Goal: Check status: Check status

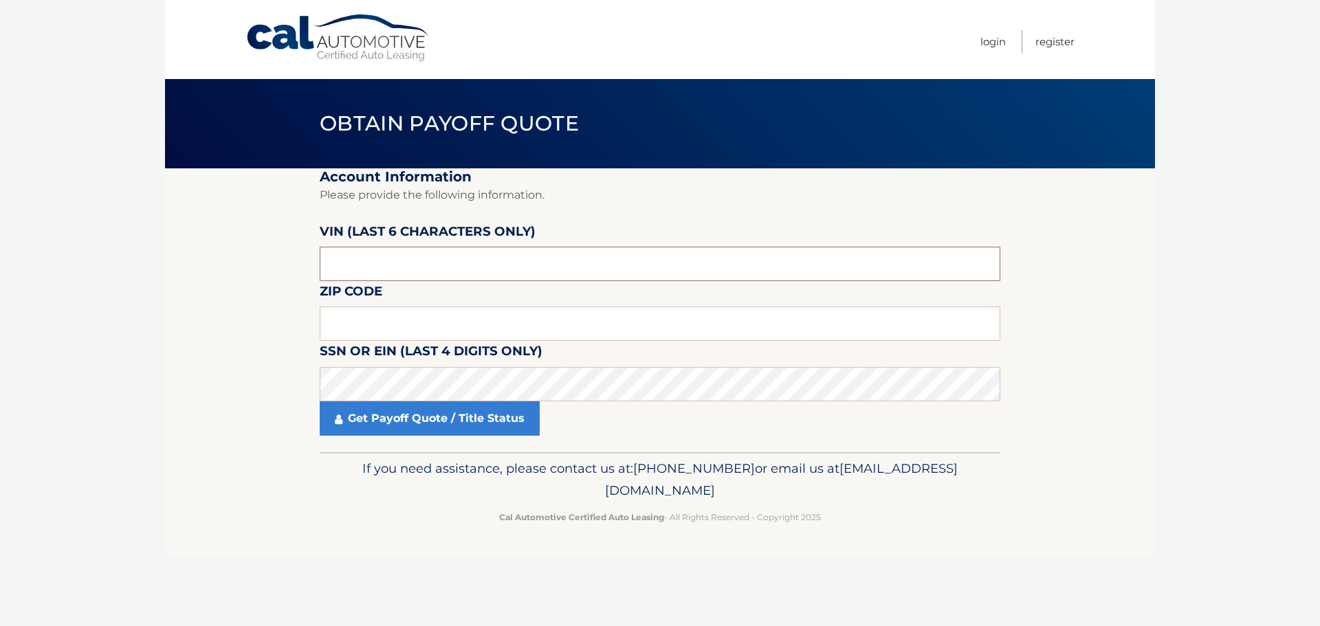
click at [421, 259] on input "text" at bounding box center [660, 264] width 681 height 34
click at [429, 324] on input "text" at bounding box center [660, 324] width 681 height 34
type input "19008"
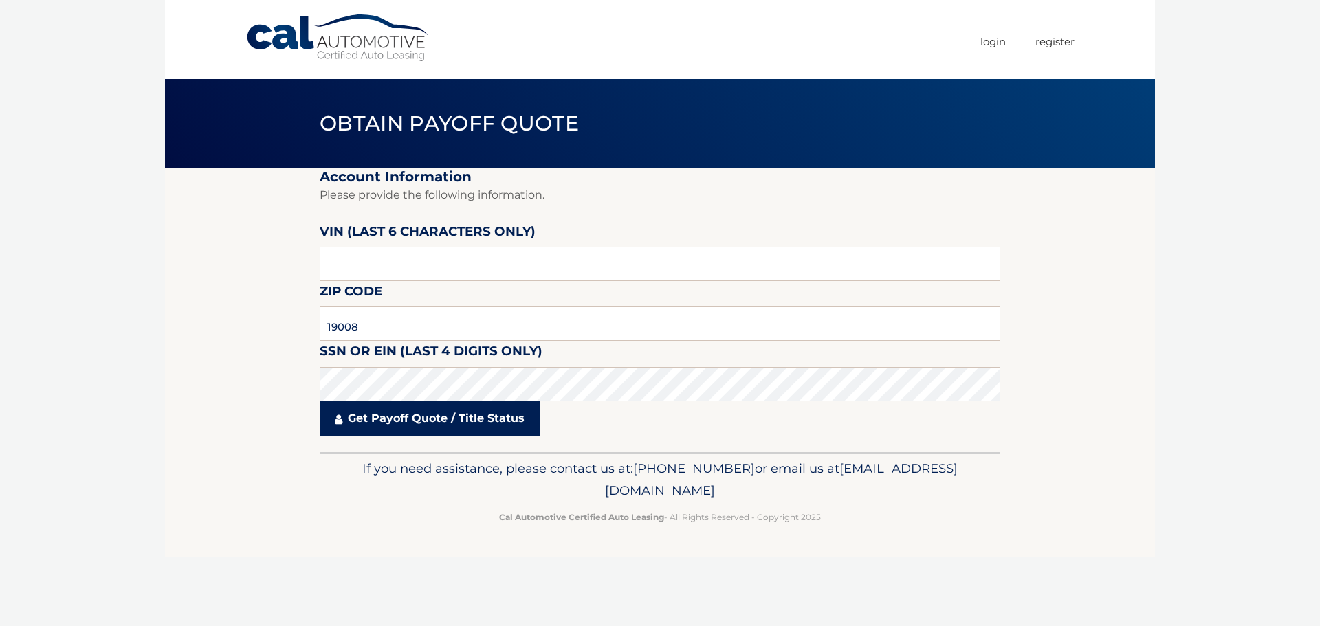
click at [455, 419] on link "Get Payoff Quote / Title Status" at bounding box center [430, 419] width 220 height 34
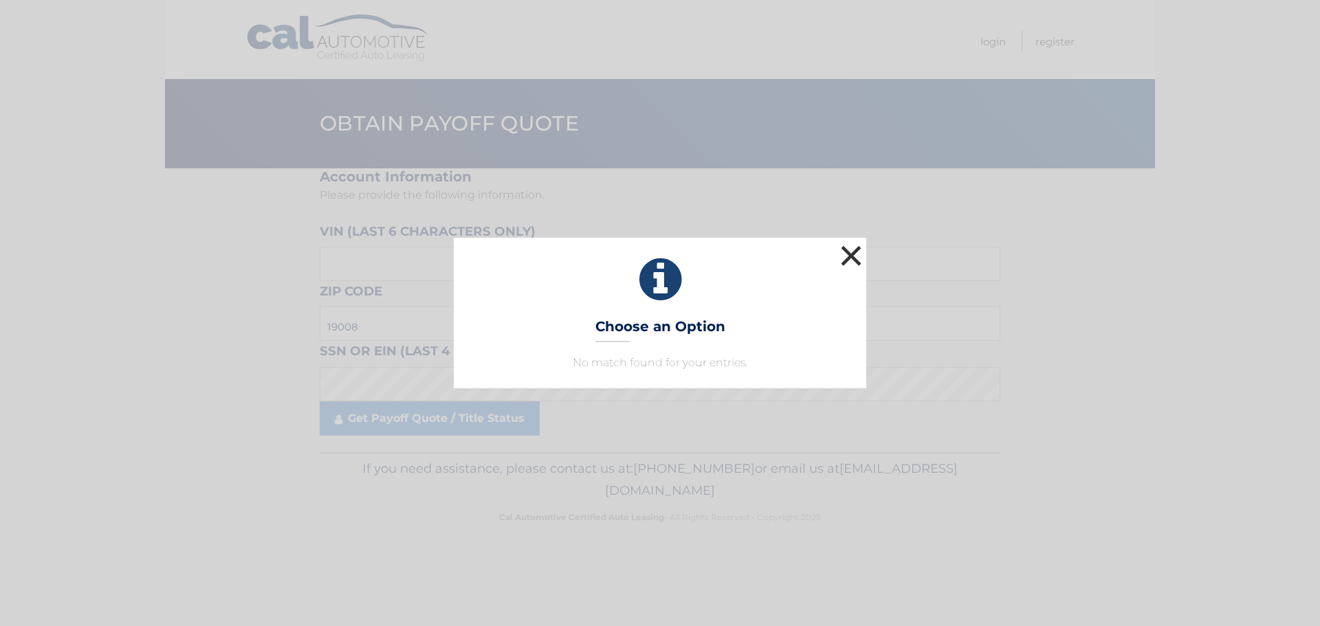
click at [856, 257] on button "×" at bounding box center [852, 256] width 28 height 28
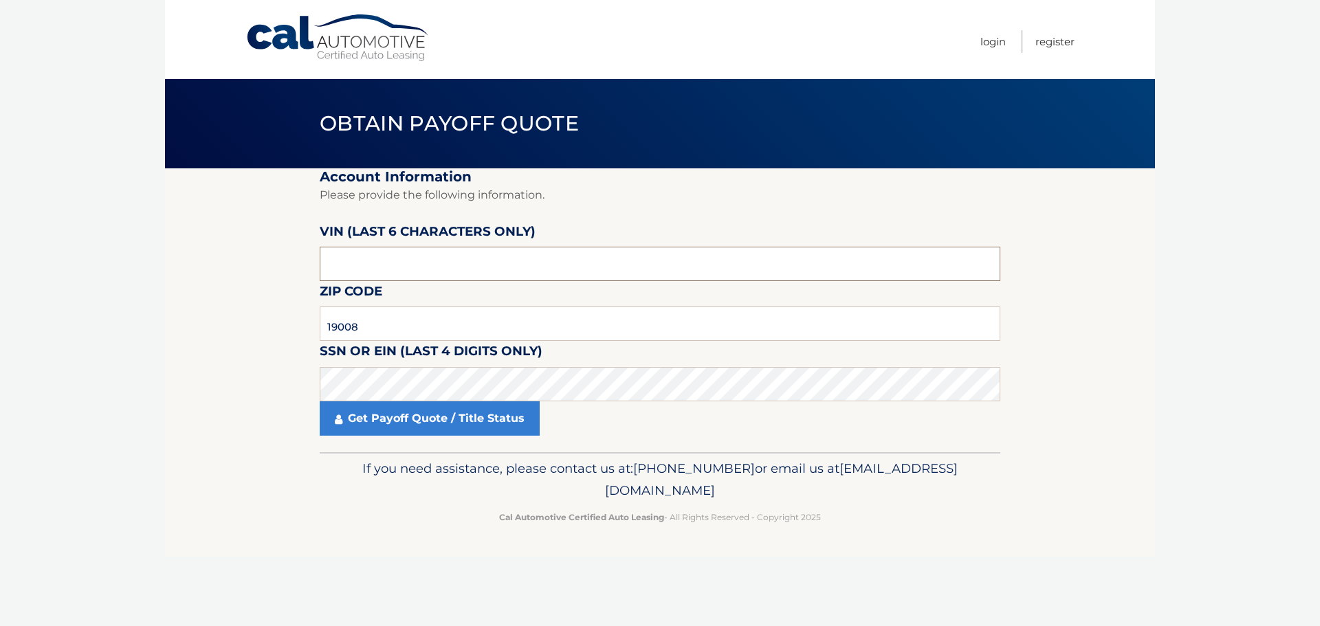
click at [458, 258] on input "text" at bounding box center [660, 264] width 681 height 34
click at [458, 257] on input "text" at bounding box center [660, 264] width 681 height 34
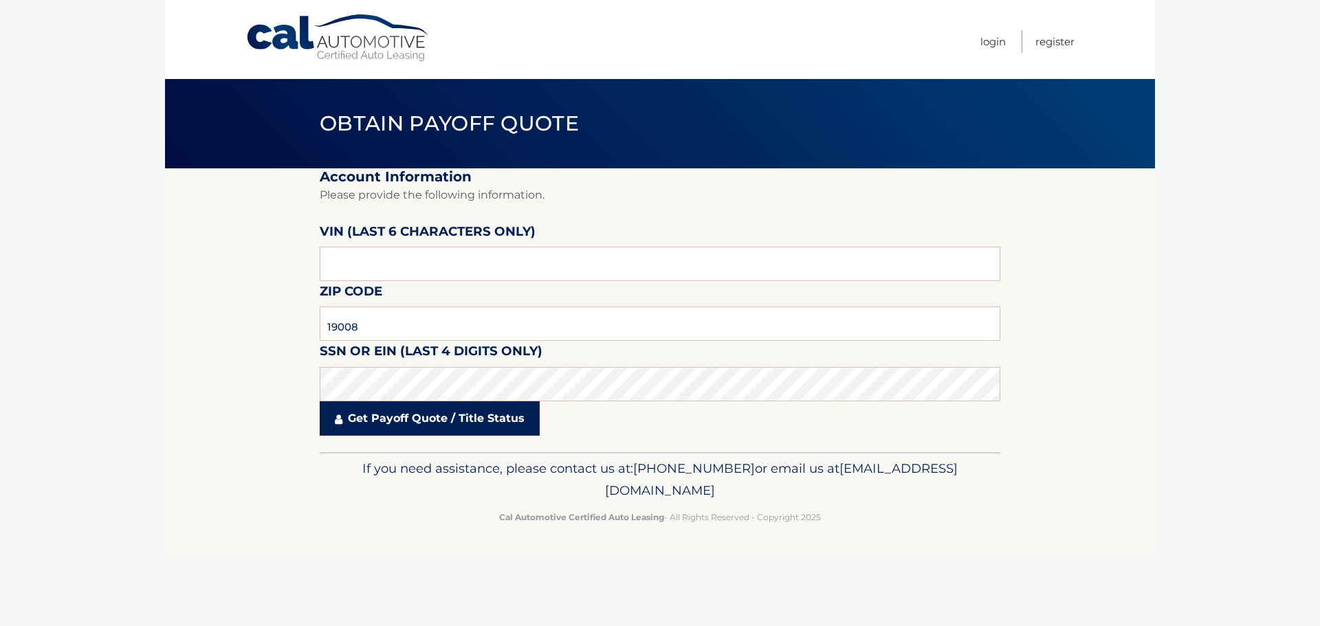
click at [425, 422] on link "Get Payoff Quote / Title Status" at bounding box center [430, 419] width 220 height 34
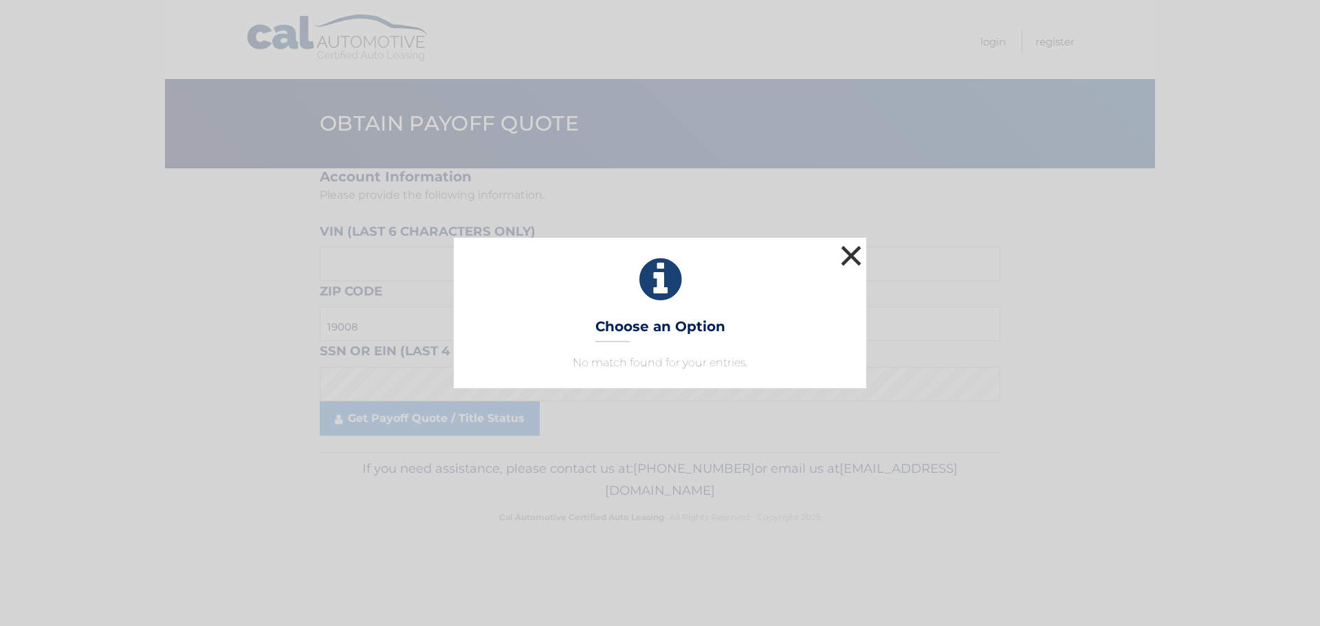
click at [850, 258] on button "×" at bounding box center [852, 256] width 28 height 28
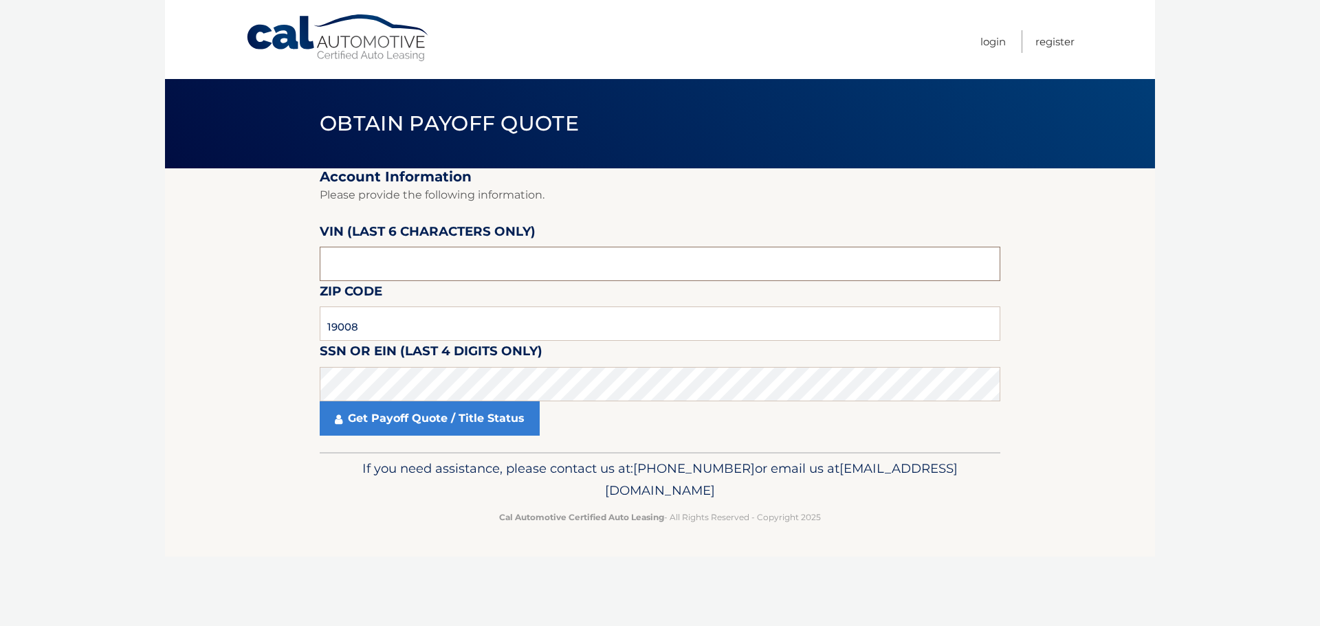
click at [440, 270] on input "text" at bounding box center [660, 264] width 681 height 34
click at [404, 325] on input "19008" at bounding box center [660, 324] width 681 height 34
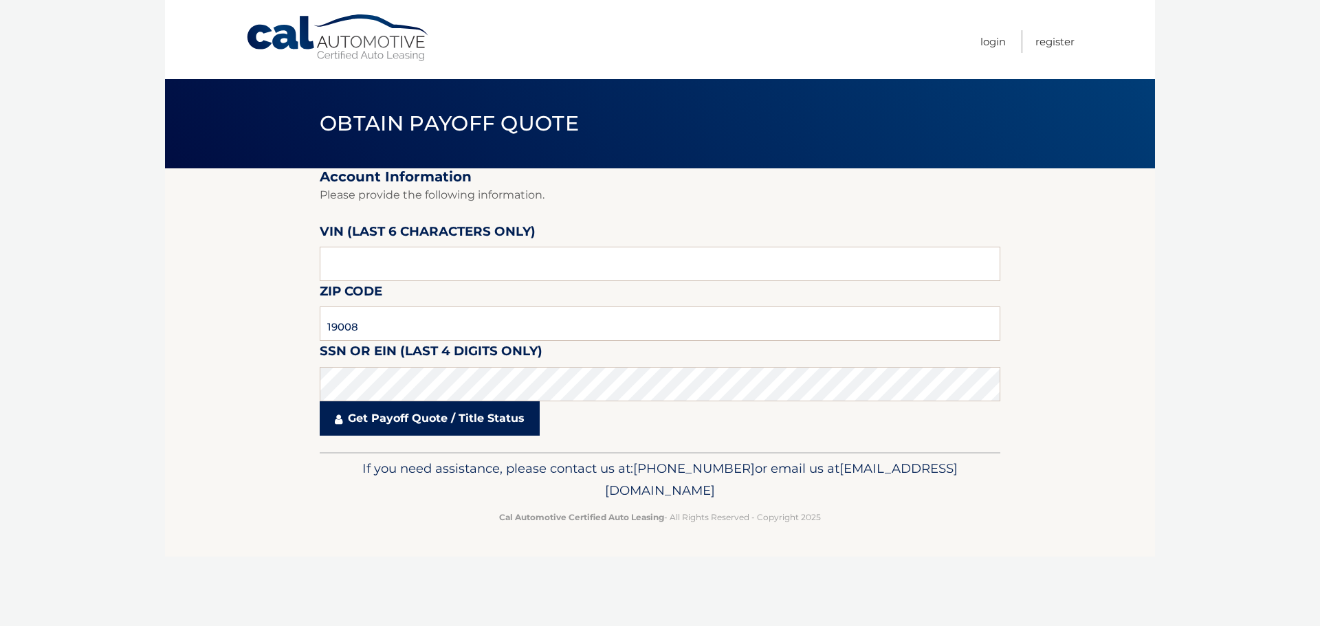
click at [459, 422] on link "Get Payoff Quote / Title Status" at bounding box center [430, 419] width 220 height 34
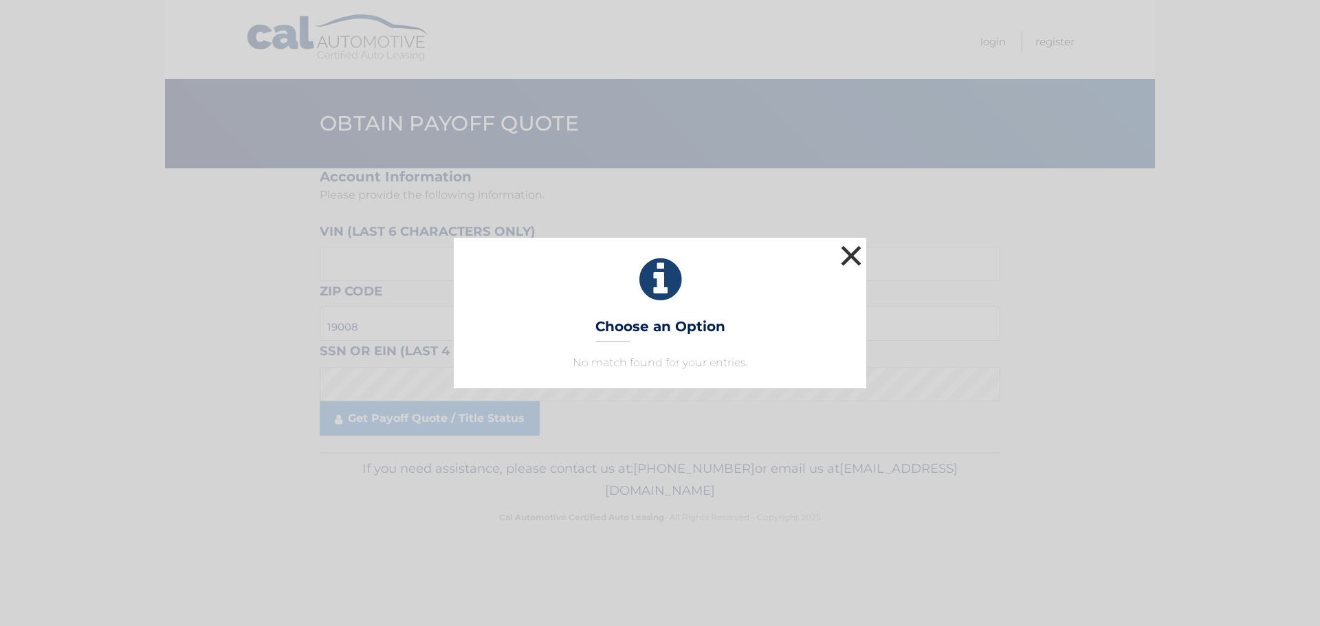
click at [844, 255] on button "×" at bounding box center [852, 256] width 28 height 28
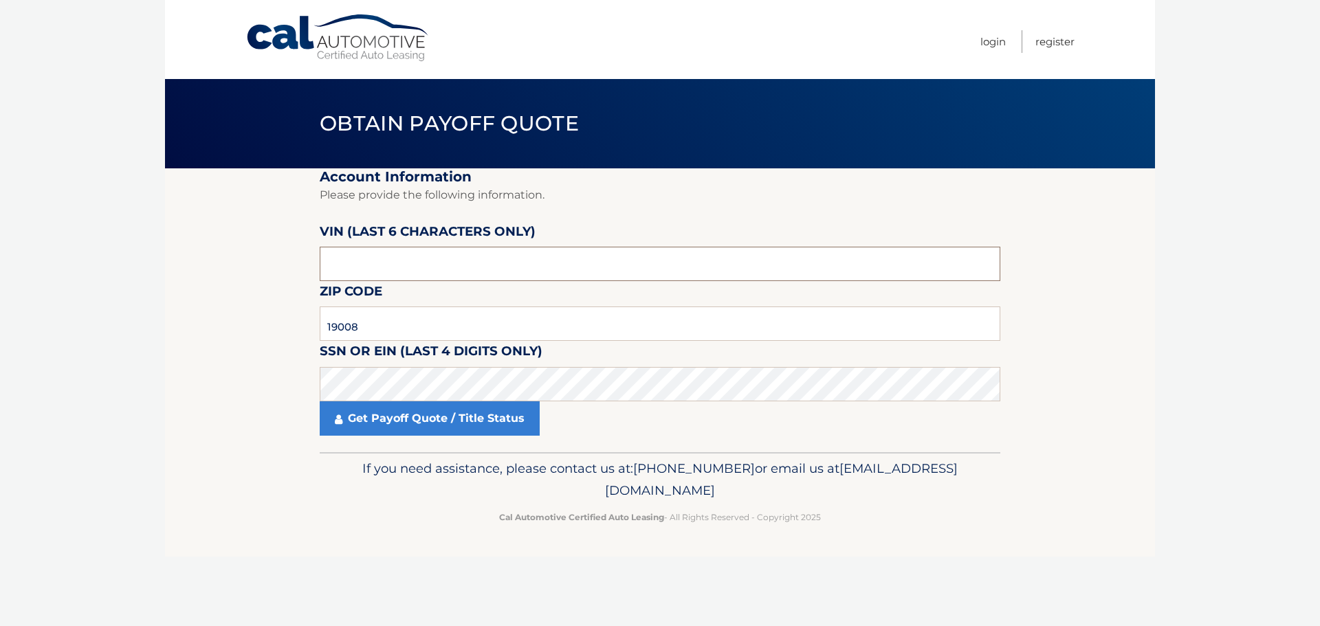
click at [436, 262] on input "text" at bounding box center [660, 264] width 681 height 34
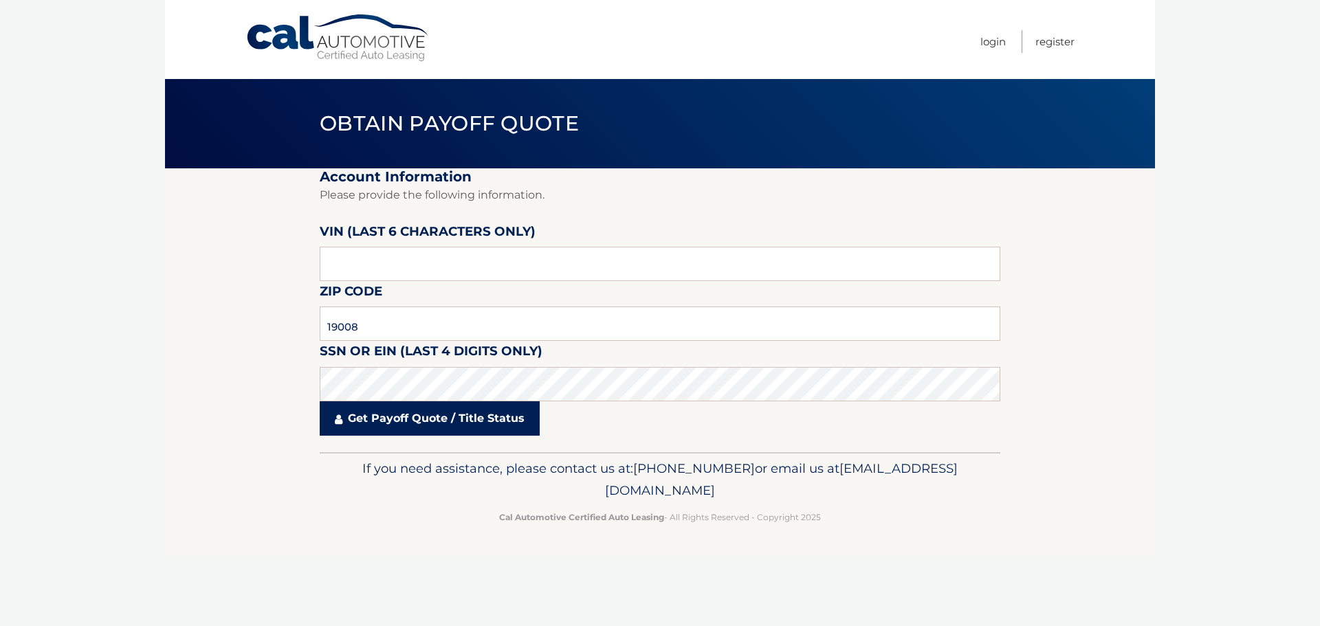
click at [452, 418] on link "Get Payoff Quote / Title Status" at bounding box center [430, 419] width 220 height 34
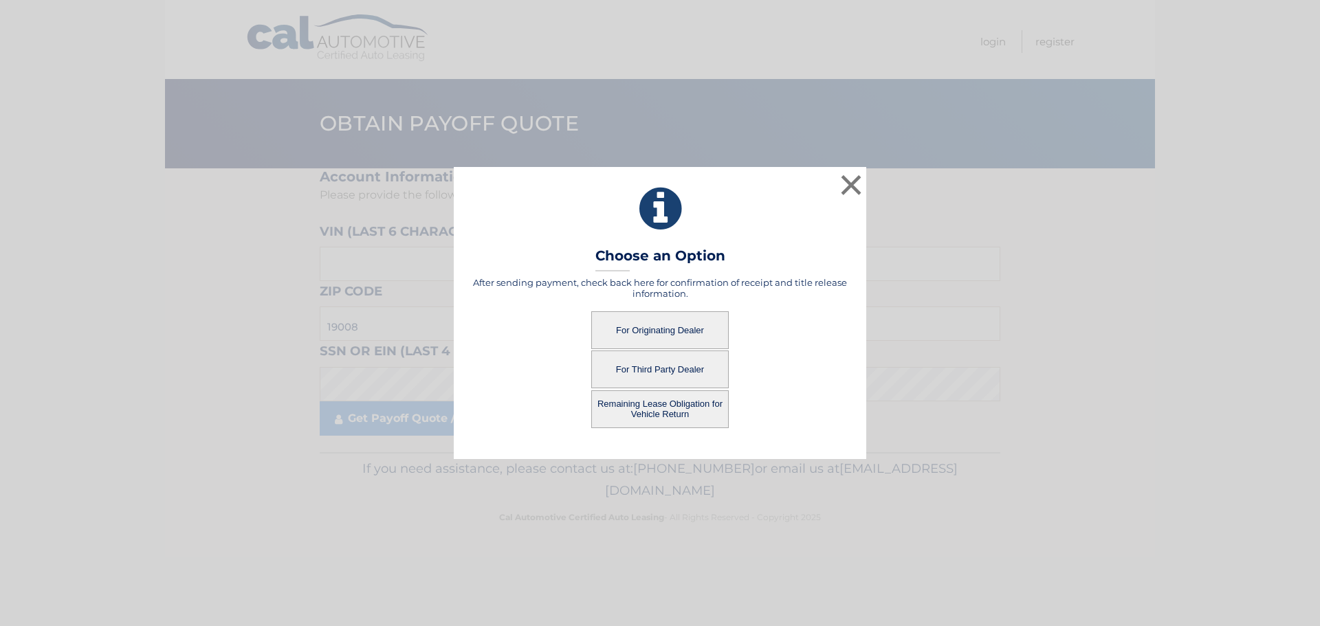
click at [664, 334] on button "For Originating Dealer" at bounding box center [660, 331] width 138 height 38
click at [674, 334] on button "For Originating Dealer" at bounding box center [660, 331] width 138 height 38
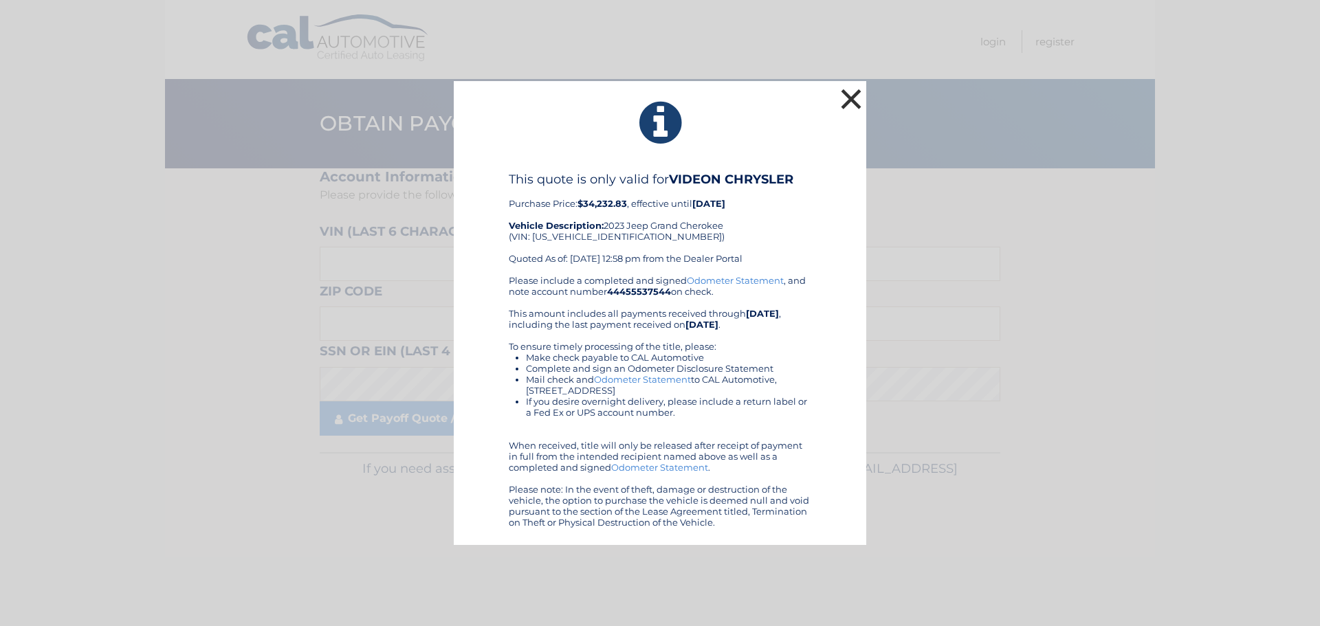
click at [841, 97] on button "×" at bounding box center [852, 99] width 28 height 28
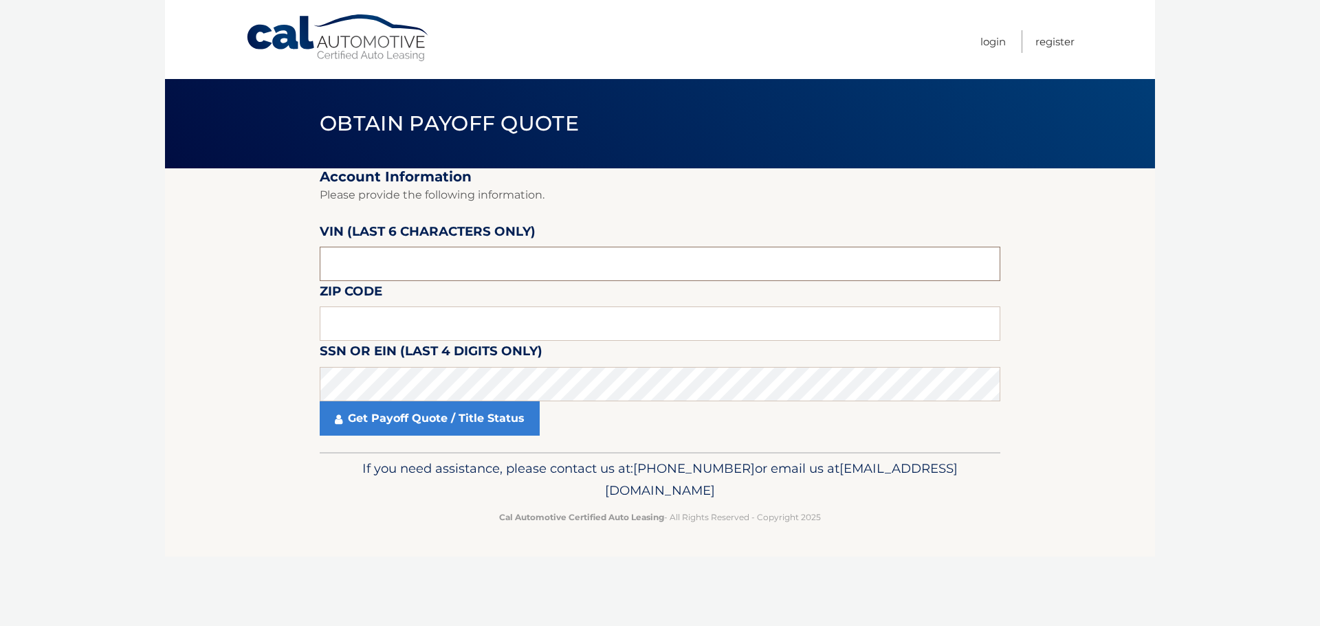
click at [439, 257] on input "text" at bounding box center [660, 264] width 681 height 34
click at [416, 318] on input "text" at bounding box center [660, 324] width 681 height 34
type input "19008"
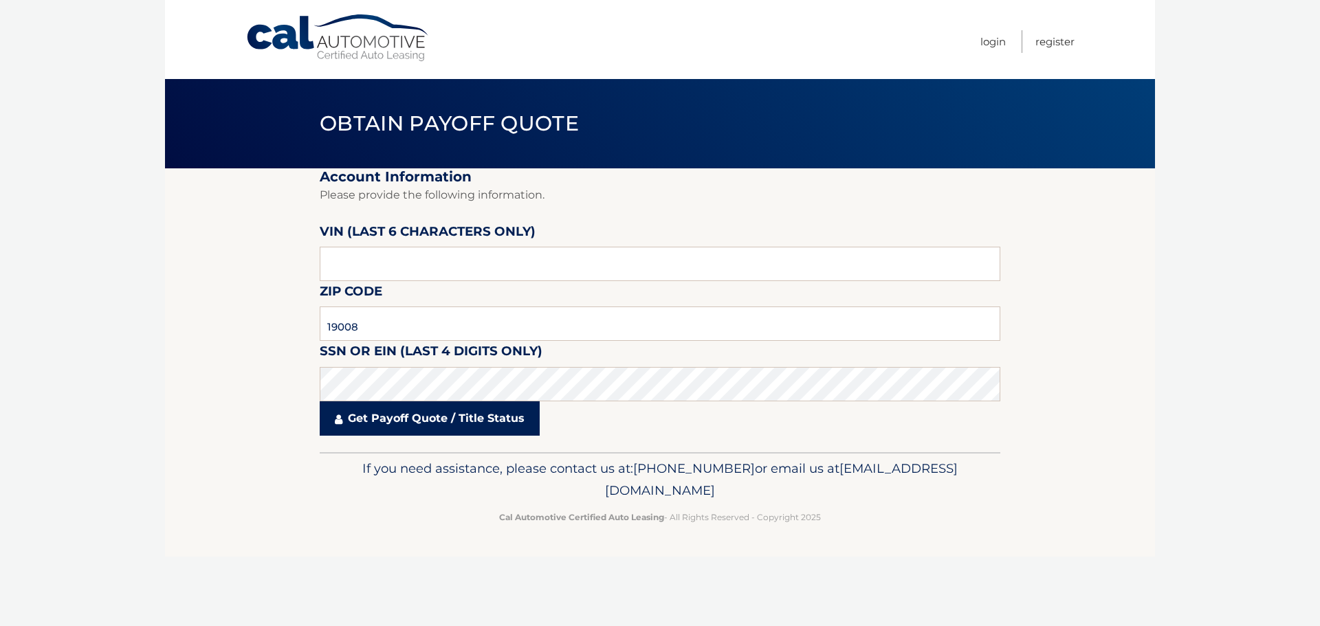
click at [439, 417] on link "Get Payoff Quote / Title Status" at bounding box center [430, 419] width 220 height 34
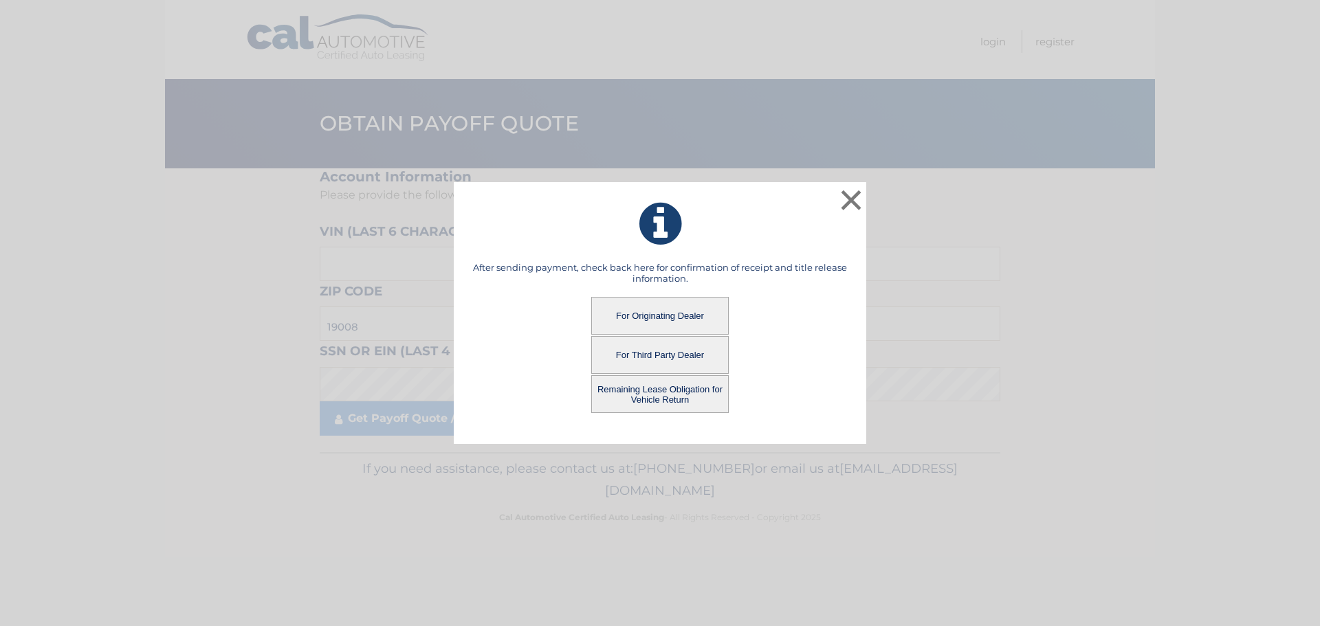
click at [693, 393] on button "Remaining Lease Obligation for Vehicle Return" at bounding box center [660, 394] width 138 height 38
click at [679, 394] on button "Remaining Lease Obligation for Vehicle Return" at bounding box center [660, 394] width 138 height 38
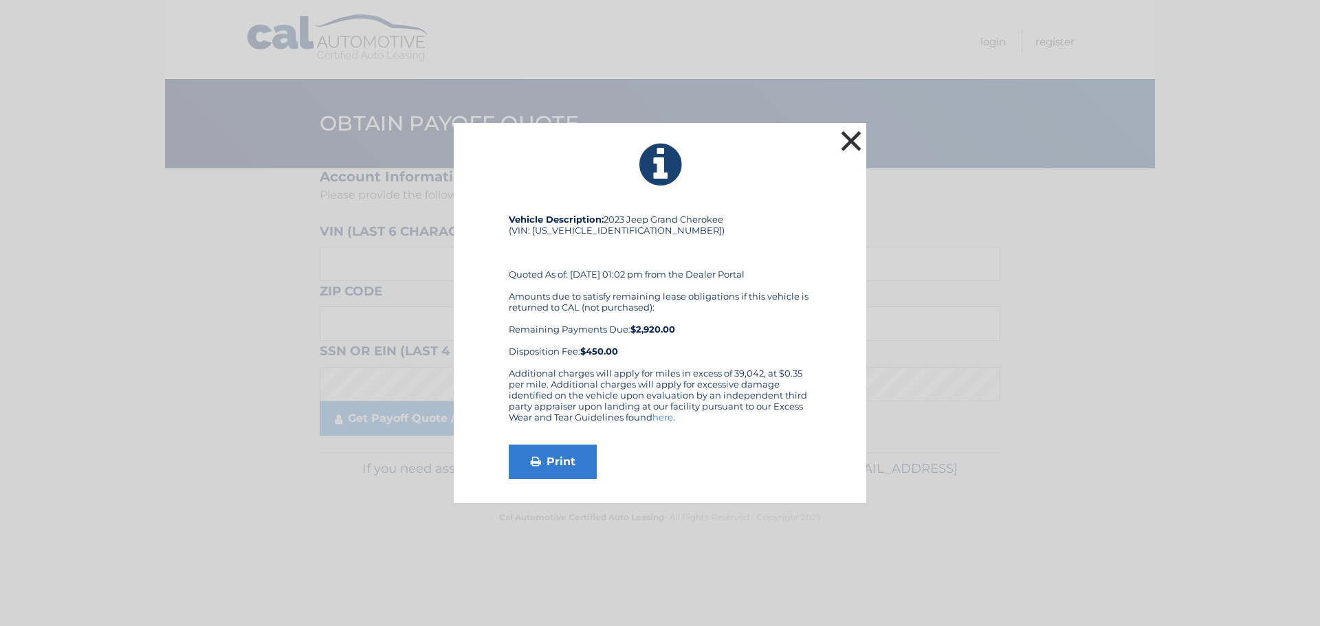
click at [847, 144] on button "×" at bounding box center [852, 141] width 28 height 28
